Goal: Communication & Community: Answer question/provide support

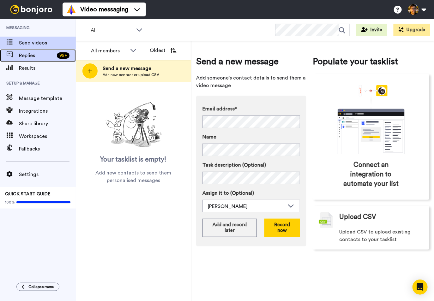
click at [26, 56] on span "Replies" at bounding box center [36, 56] width 35 height 8
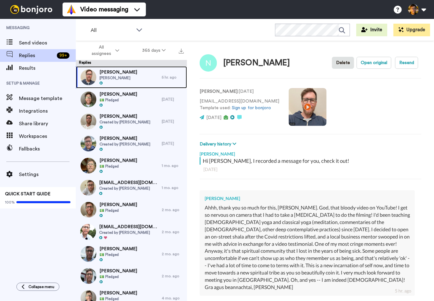
click at [119, 78] on div "[PERSON_NAME]" at bounding box center [119, 77] width 86 height 22
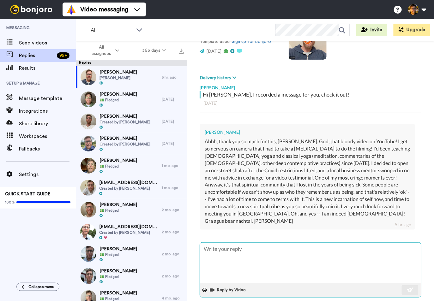
click at [246, 253] on textarea at bounding box center [310, 263] width 221 height 40
type textarea "x"
type textarea "T"
type textarea "x"
type textarea "Th"
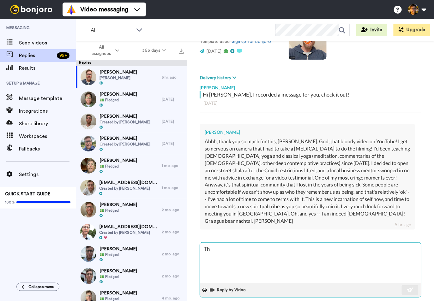
type textarea "x"
type textarea "Tha"
type textarea "x"
type textarea "Thank"
type textarea "x"
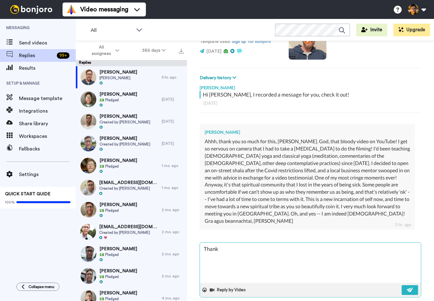
type textarea "Thanks"
type textarea "x"
type textarea "Thanks"
type textarea "x"
type textarea "Thanks f"
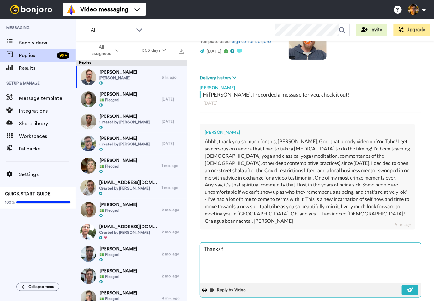
type textarea "x"
type textarea "Thanks fo"
type textarea "x"
type textarea "Thanks for"
type textarea "x"
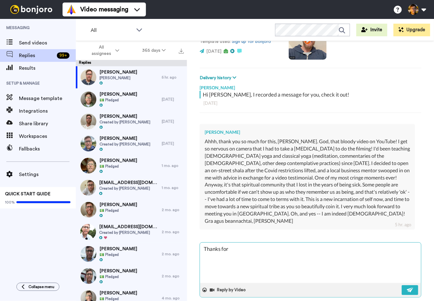
type textarea "Thanks for"
type textarea "x"
type textarea "Thanks for t"
type textarea "x"
type textarea "Thanks for th"
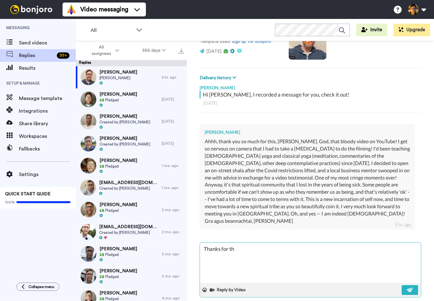
type textarea "x"
type textarea "Thanks for thi"
type textarea "x"
type textarea "Thanks for this"
type textarea "x"
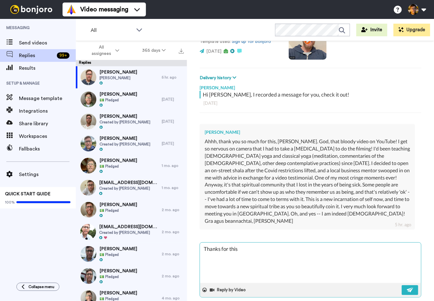
type textarea "Thanks for this"
type textarea "x"
type textarea "Thanks for this N"
type textarea "x"
type textarea "Thanks for this No"
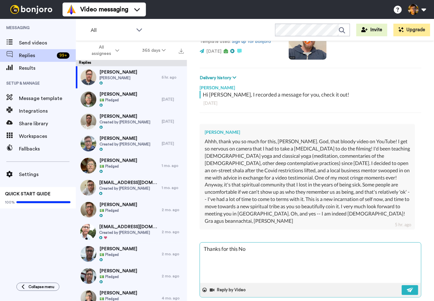
type textarea "x"
type textarea "Thanks for this Not"
type textarea "x"
type textarea "Thanks for this Note"
type textarea "x"
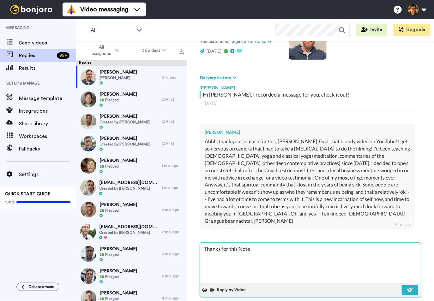
type textarea "Thanks for this Note"
type textarea "x"
type textarea "Thanks for this Note N"
type textarea "x"
type textarea "Thanks for this Note Ni"
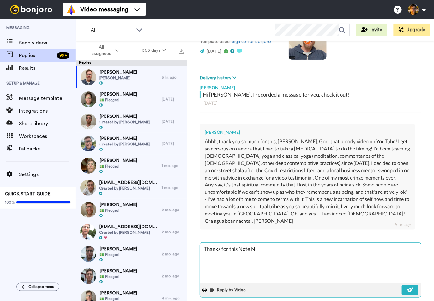
type textarea "x"
type textarea "Thanks for this Note Nic"
type textarea "x"
type textarea "Thanks for this Note [PERSON_NAME]"
type textarea "x"
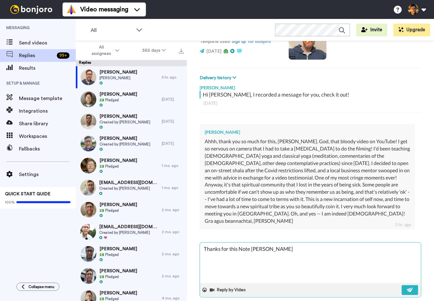
type textarea "Thanks for this Note [PERSON_NAME]"
type textarea "x"
type textarea "Thanks for this Note [PERSON_NAME]"
type textarea "x"
type textarea "Thanks for this Note [PERSON_NAME]"
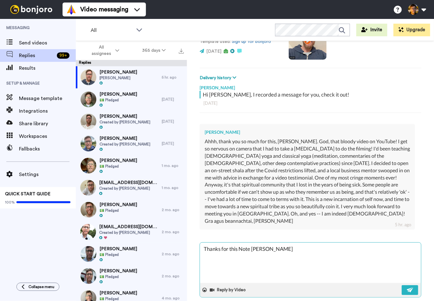
type textarea "x"
type textarea "Thanks for this Note [PERSON_NAME]"
type textarea "x"
type textarea "Thanks for this Note [PERSON_NAME] an"
type textarea "x"
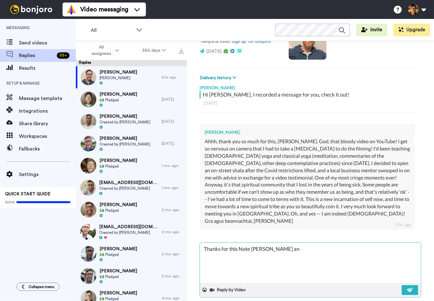
type textarea "Thanks for this Note [PERSON_NAME] and"
type textarea "x"
type textarea "Thanks for this Note [PERSON_NAME] and"
type textarea "x"
type textarea "Thanks for this Note [PERSON_NAME] and I"
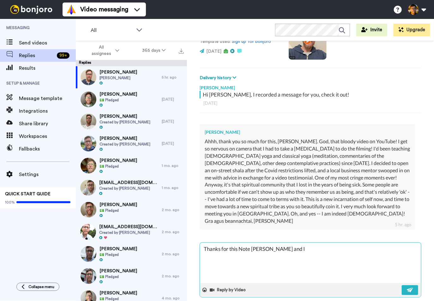
type textarea "x"
type textarea "Thanks for this Note [PERSON_NAME] and I'"
type textarea "x"
type textarea "Thanks for this Note [PERSON_NAME] and I'm"
type textarea "x"
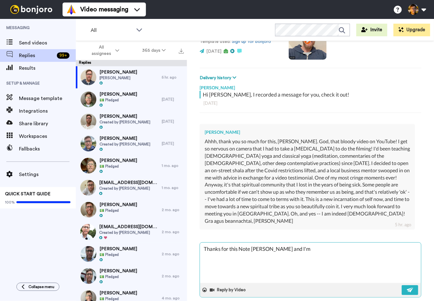
type textarea "Thanks for this Note [PERSON_NAME] and I'm"
type textarea "x"
type textarea "Thanks for this Note [PERSON_NAME] and I'm s"
type textarea "x"
type textarea "Thanks for this Note [PERSON_NAME] and I'm so"
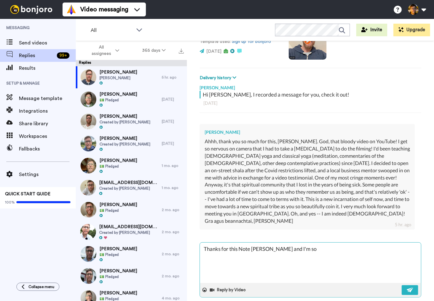
type textarea "x"
type textarea "Thanks for this Note [PERSON_NAME] and I'm sor"
type textarea "x"
type textarea "Thanks for this Note [PERSON_NAME] and I'm sorr"
type textarea "x"
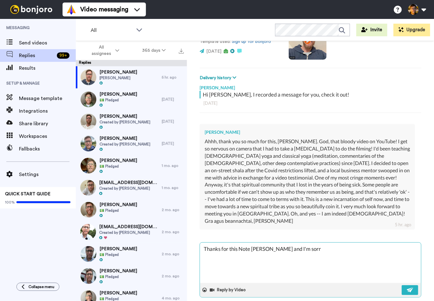
type textarea "Thanks for this Note [PERSON_NAME] and I'm sorry"
type textarea "x"
type textarea "Thanks for this Note [PERSON_NAME] and I'm sorry"
type textarea "x"
type textarea "Thanks for this Note [PERSON_NAME] and I'm sorry t"
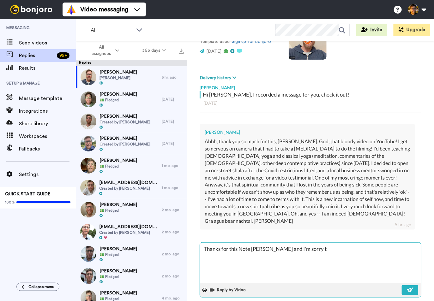
type textarea "x"
type textarea "Thanks for this Note [PERSON_NAME] and I'm sorry th"
type textarea "x"
type textarea "Thanks for this Note [PERSON_NAME] and I'm sorry tha"
type textarea "x"
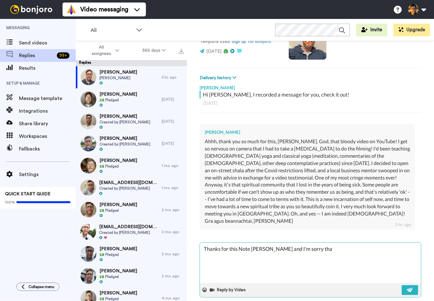
type textarea "Thanks for this Note [PERSON_NAME] and I'm sorry that"
type textarea "x"
type textarea "Thanks for this Note [PERSON_NAME] and I'm sorry that"
type textarea "x"
type textarea "Thanks for this Note [PERSON_NAME] and I'm sorry that t"
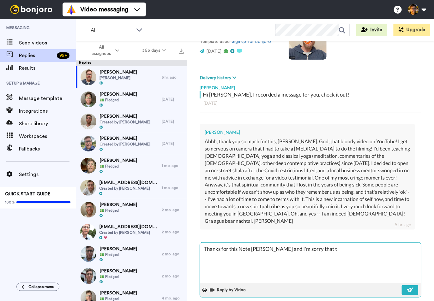
type textarea "x"
type textarea "Thanks for this Note [PERSON_NAME] and I'm sorry that th"
type textarea "x"
type textarea "Thanks for this Note [PERSON_NAME] and I'm sorry that the"
type textarea "x"
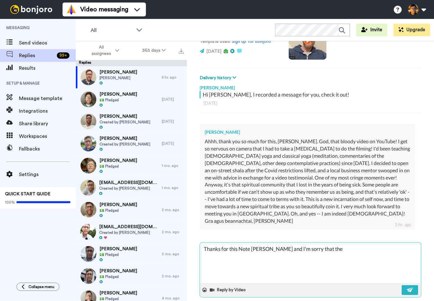
type textarea "Thanks for this Note [PERSON_NAME] and I'm sorry that the"
type textarea "x"
type textarea "Thanks for this Note [PERSON_NAME] and I'm sorry that the v"
type textarea "x"
type textarea "Thanks for this Note [PERSON_NAME] and I'm sorry that the vi"
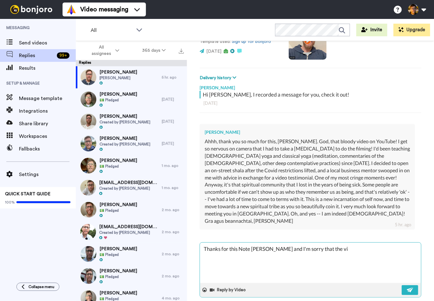
type textarea "x"
type textarea "Thanks for this Note [PERSON_NAME] and I'm sorry that the vid"
type textarea "x"
type textarea "Thanks for this Note [PERSON_NAME] and I'm sorry that the vide"
type textarea "x"
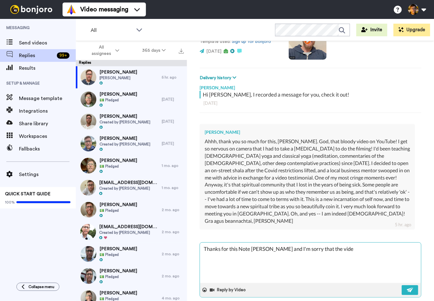
type textarea "Thanks for this Note [PERSON_NAME] and I'm sorry that the video"
type textarea "x"
type textarea "Thanks for this Note [PERSON_NAME] and I'm sorry that the video"
type textarea "x"
type textarea "Thanks for this Note [PERSON_NAME] and I'm sorry that the video w"
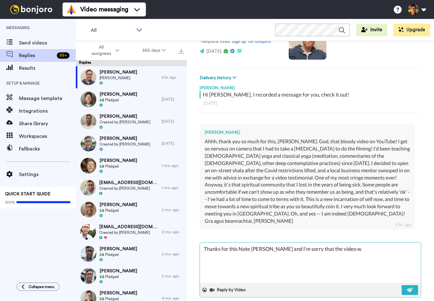
type textarea "x"
type textarea "Thanks for this Note [PERSON_NAME] and I'm sorry that the video wa"
type textarea "x"
type textarea "Thanks for this Note [PERSON_NAME] and I'm sorry that the video was"
type textarea "x"
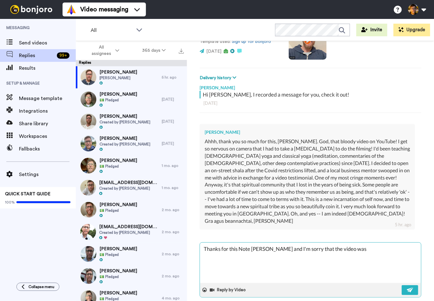
type textarea "Thanks for this Note [PERSON_NAME] and I'm sorry that the video was"
type textarea "x"
type textarea "Thanks for this Note [PERSON_NAME] and I'm sorry that the video was a"
type textarea "x"
type textarea "Thanks for this Note [PERSON_NAME] and I'm sorry that the video was a"
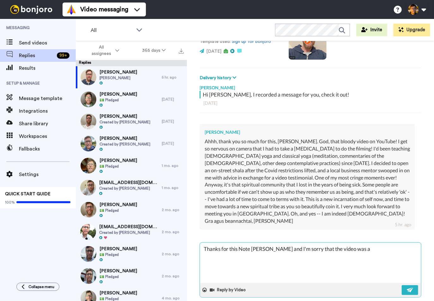
type textarea "x"
type textarea "Thanks for this Note [PERSON_NAME] and I'm sorry that the video was a h"
type textarea "x"
type textarea "Thanks for this Note [PERSON_NAME] and I'm sorry that the video was a hi"
type textarea "x"
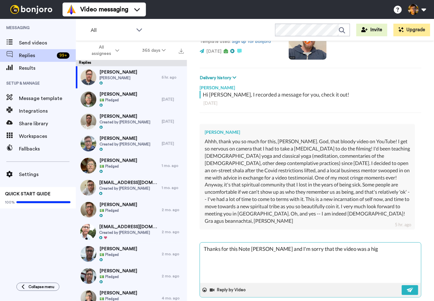
type textarea "Thanks for this Note [PERSON_NAME] and I'm sorry that the video was a high"
type textarea "x"
type textarea "Thanks for this Note [PERSON_NAME] and I'm sorry that the video was a highl"
type textarea "x"
type textarea "Thanks for this Note [PERSON_NAME] and I'm sorry that the video was a highly"
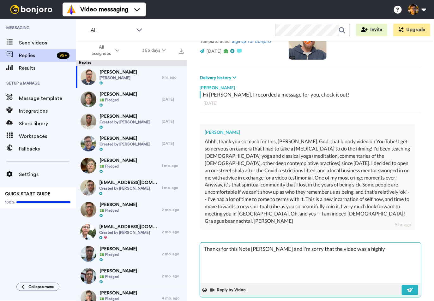
type textarea "x"
type textarea "Thanks for this Note [PERSON_NAME] and I'm sorry that the video was a highly"
type textarea "x"
type textarea "Thanks for this Note [PERSON_NAME] and I'm sorry that the video was a highly u"
type textarea "x"
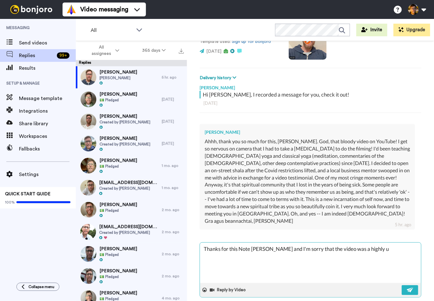
type textarea "Thanks for this Note [PERSON_NAME] and I'm sorry that the video was a highly un"
type textarea "x"
type textarea "Thanks for this Note [PERSON_NAME] and I'm sorry that the video was a highly unp"
type textarea "x"
type textarea "Thanks for this Note [PERSON_NAME] and I'm sorry that the video was a highly un…"
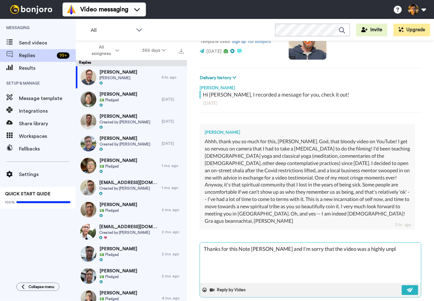
type textarea "x"
type textarea "Thanks for this Note [PERSON_NAME] and I'm sorry that the video was a highly un…"
type textarea "x"
type textarea "Thanks for this Note [PERSON_NAME] and I'm sorry that the video was a highly un…"
type textarea "x"
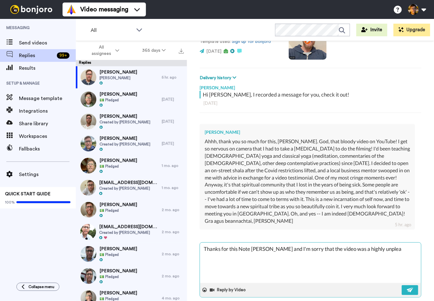
type textarea "Thanks for this Note [PERSON_NAME] and I'm sorry that the video was a highly un…"
type textarea "x"
type textarea "Thanks for this Note [PERSON_NAME] and I'm sorry that the video was a highly un…"
type textarea "x"
type textarea "Thanks for this Note [PERSON_NAME] and I'm sorry that the video was a highly un…"
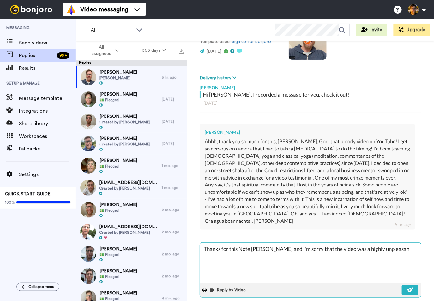
type textarea "x"
type textarea "Thanks for this Note [PERSON_NAME] and I'm sorry that the video was a highly un…"
type textarea "x"
type textarea "Thanks for this Note [PERSON_NAME] and I'm sorry that the video was a highly un…"
type textarea "x"
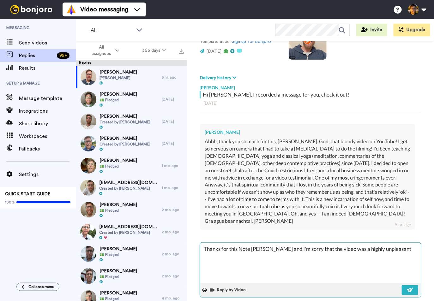
type textarea "Thanks for this Note [PERSON_NAME] and I'm sorry that the video was a highly un…"
type textarea "x"
type textarea "Thanks for this Note [PERSON_NAME] and I'm sorry that the video was a highly un…"
type textarea "x"
type textarea "Thanks for this Note [PERSON_NAME] and I'm sorry that the video was a highly un…"
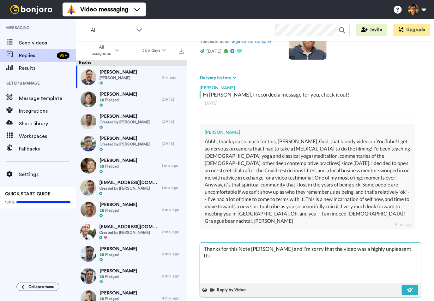
type textarea "x"
type textarea "Thanks for this Note [PERSON_NAME] and I'm sorry that the video was a highly un…"
type textarea "x"
type textarea "Thanks for this Note [PERSON_NAME] and I'm sorry that the video was a highly un…"
type textarea "x"
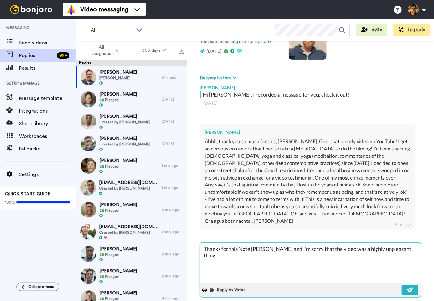
type textarea "Thanks for this Note [PERSON_NAME] and I'm sorry that the video was a highly un…"
type textarea "x"
type textarea "Thanks for this Note [PERSON_NAME] and I'm sorry that the video was a highly un…"
type textarea "x"
type textarea "Thanks for this Note [PERSON_NAME] and I'm sorry that the video was a highly un…"
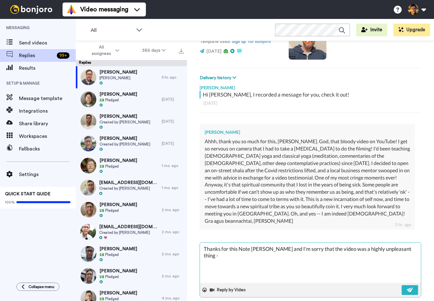
type textarea "x"
type textarea "Thanks for this Note [PERSON_NAME] and I'm sorry that the video was a highly un…"
type textarea "x"
type textarea "Thanks for this Note [PERSON_NAME] and I'm sorry that the video was a highly un…"
type textarea "x"
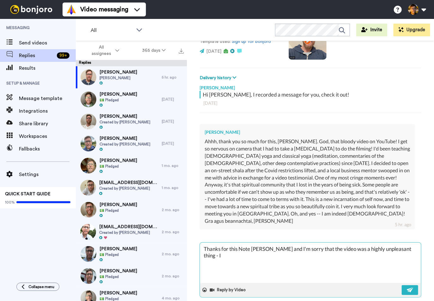
type textarea "Thanks for this Note [PERSON_NAME] and I'm sorry that the video was a highly un…"
type textarea "x"
type textarea "Thanks for this Note [PERSON_NAME] and I'm sorry that the video was a highly un…"
type textarea "x"
type textarea "Thanks for this Note [PERSON_NAME] and I'm sorry that the video was a highly un…"
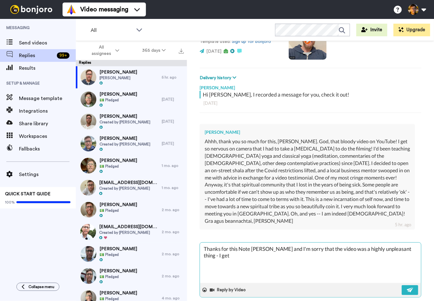
type textarea "x"
type textarea "Thanks for this Note [PERSON_NAME] and I'm sorry that the video was a highly un…"
type textarea "x"
type textarea "Thanks for this Note [PERSON_NAME] and I'm sorry that the video was a highly un…"
type textarea "x"
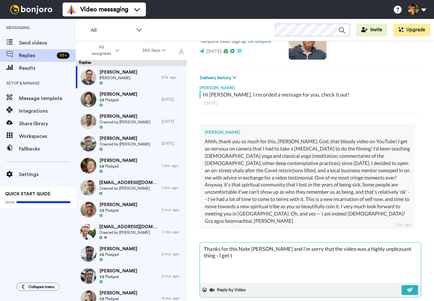
type textarea "Thanks for this Note [PERSON_NAME] and I'm sorry that the video was a highly un…"
type textarea "x"
type textarea "Thanks for this Note [PERSON_NAME] and I'm sorry that the video was a highly un…"
type textarea "x"
type textarea "Thanks for this Note [PERSON_NAME] and I'm sorry that the video was a highly un…"
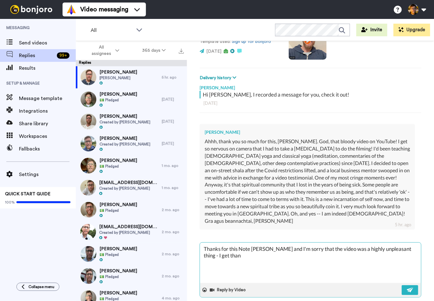
type textarea "x"
type textarea "Thanks for this Note [PERSON_NAME] and I'm sorry that the video was a highly un…"
type textarea "x"
type textarea "Thanks for this Note [PERSON_NAME] and I'm sorry that the video was a highly un…"
type textarea "x"
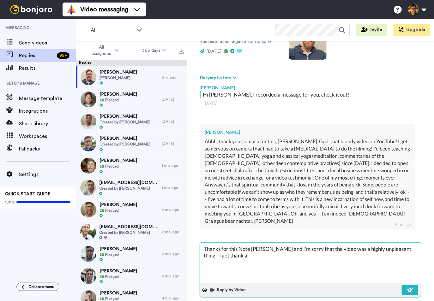
type textarea "Thanks for this Note [PERSON_NAME] and I'm sorry that the video was a highly un…"
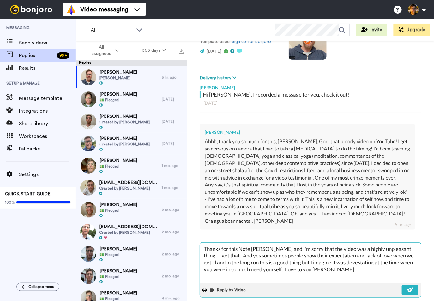
click at [339, 256] on textarea "Thanks for this Note [PERSON_NAME] and I'm sorry that the video was a highly un…" at bounding box center [310, 263] width 221 height 40
click at [344, 243] on textarea "Thanks for this Note [PERSON_NAME] and I'm sorry that the video was a highly un…" at bounding box center [310, 263] width 221 height 40
drag, startPoint x: 401, startPoint y: 241, endPoint x: 415, endPoint y: 248, distance: 15.7
click at [403, 243] on textarea "Thanks for this Note [PERSON_NAME] and I'm sorry that the video was a highly un…" at bounding box center [310, 263] width 221 height 40
click at [267, 249] on textarea "Thanks for this Note [PERSON_NAME] and I'm sorry that the video was a highly un…" at bounding box center [310, 263] width 221 height 40
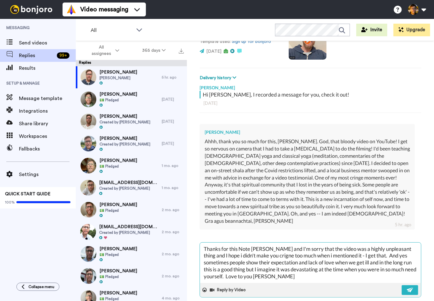
click at [265, 250] on textarea "Thanks for this Note [PERSON_NAME] and I'm sorry that the video was a highly un…" at bounding box center [310, 263] width 221 height 40
drag, startPoint x: 296, startPoint y: 248, endPoint x: 344, endPoint y: 246, distance: 47.4
click at [343, 246] on textarea "Thanks for this Note [PERSON_NAME] and I'm sorry that the video was a highly un…" at bounding box center [310, 263] width 221 height 40
click at [414, 285] on button at bounding box center [409, 290] width 16 height 10
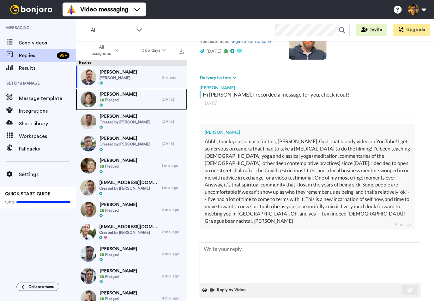
click at [127, 95] on div "[PERSON_NAME] 💵 Pledged" at bounding box center [119, 99] width 86 height 22
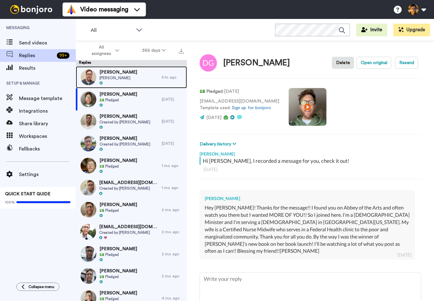
click at [127, 77] on div "[PERSON_NAME]" at bounding box center [119, 77] width 86 height 22
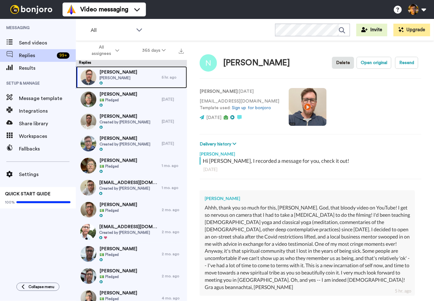
scroll to position [129, 0]
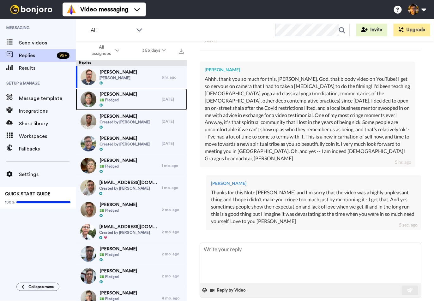
click at [135, 103] on div "[PERSON_NAME] 💵 Pledged" at bounding box center [119, 99] width 86 height 22
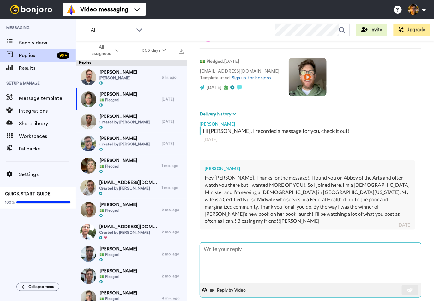
click at [263, 258] on textarea at bounding box center [310, 263] width 221 height 40
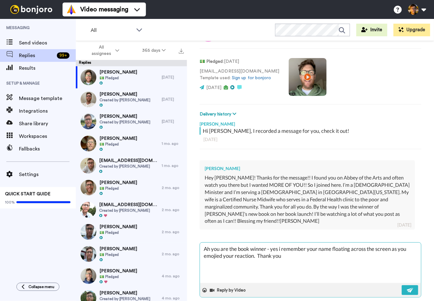
click at [213, 247] on textarea "Ah you are the book winner - yes i remember your name floating across the scree…" at bounding box center [310, 263] width 221 height 40
click at [329, 249] on textarea "Ah you are the book winner - yes i remember your name floating across the scree…" at bounding box center [310, 263] width 221 height 40
click at [410, 288] on img at bounding box center [410, 290] width 7 height 5
